Goal: Browse casually: Explore the website without a specific task or goal

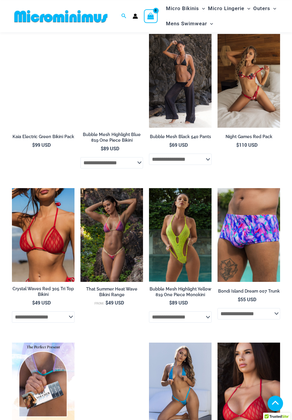
scroll to position [649, 0]
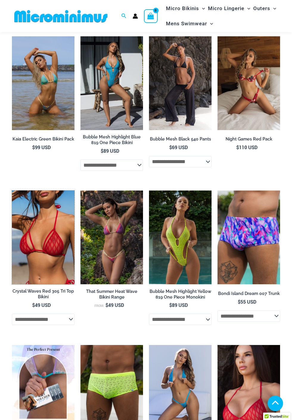
click at [12, 190] on img at bounding box center [12, 190] width 0 height 0
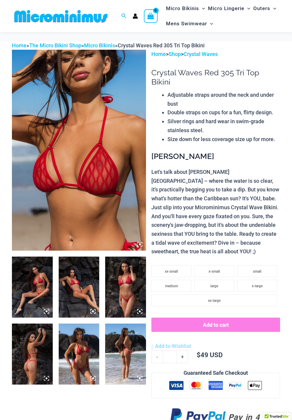
scroll to position [25, 0]
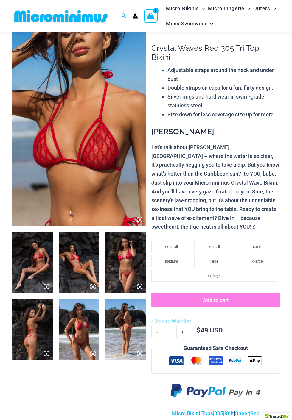
click at [114, 187] on img at bounding box center [79, 125] width 134 height 201
click at [140, 220] on icon at bounding box center [140, 220] width 2 height 2
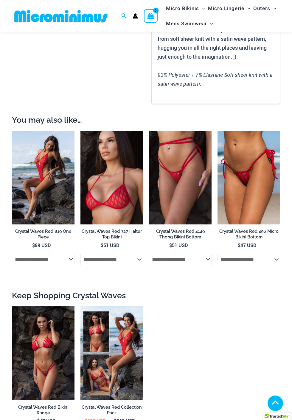
scroll to position [485, 0]
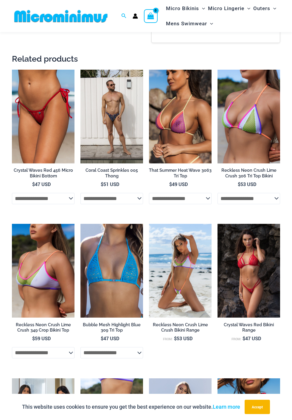
scroll to position [390, 0]
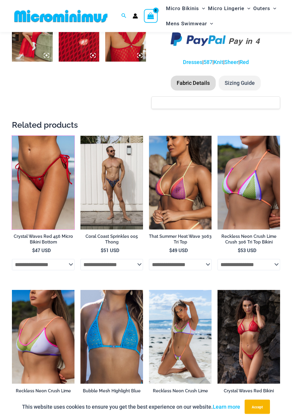
click at [12, 136] on img at bounding box center [12, 136] width 0 height 0
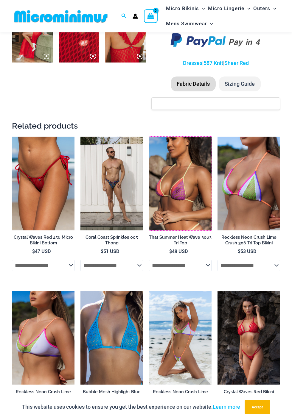
click at [149, 137] on img at bounding box center [149, 137] width 0 height 0
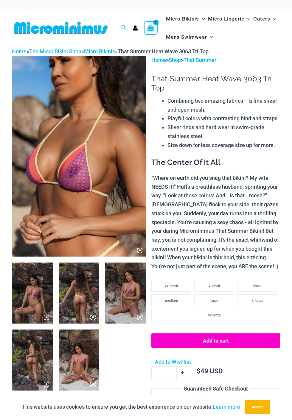
scroll to position [73, 0]
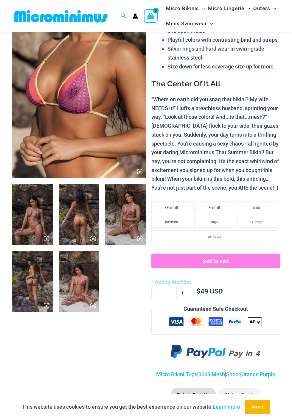
click at [81, 285] on img at bounding box center [79, 281] width 41 height 61
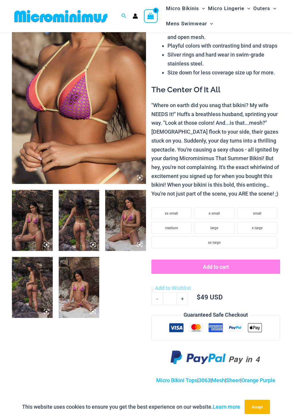
click at [92, 309] on div at bounding box center [146, 210] width 204 height 307
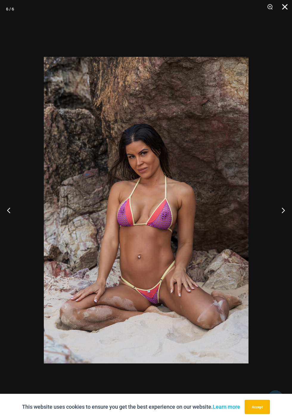
click at [287, 6] on button "Close" at bounding box center [282, 9] width 15 height 18
